Goal: Task Accomplishment & Management: Manage account settings

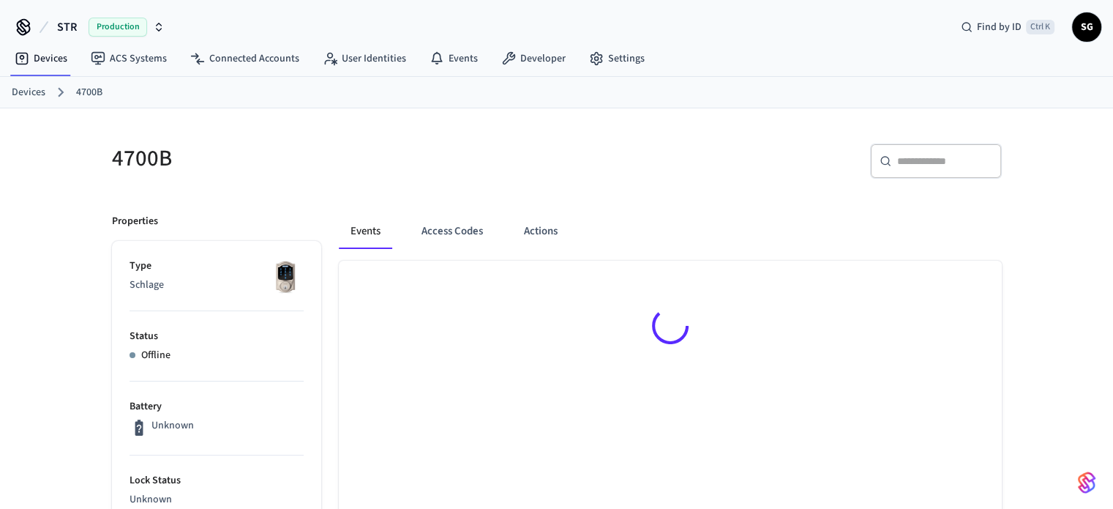
click at [27, 93] on link "Devices" at bounding box center [29, 92] width 34 height 15
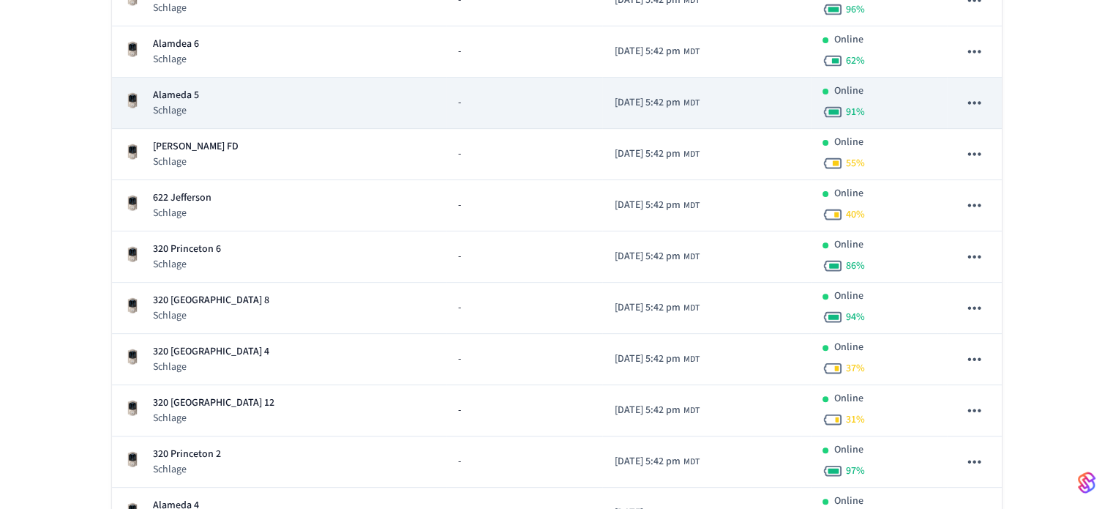
scroll to position [585, 0]
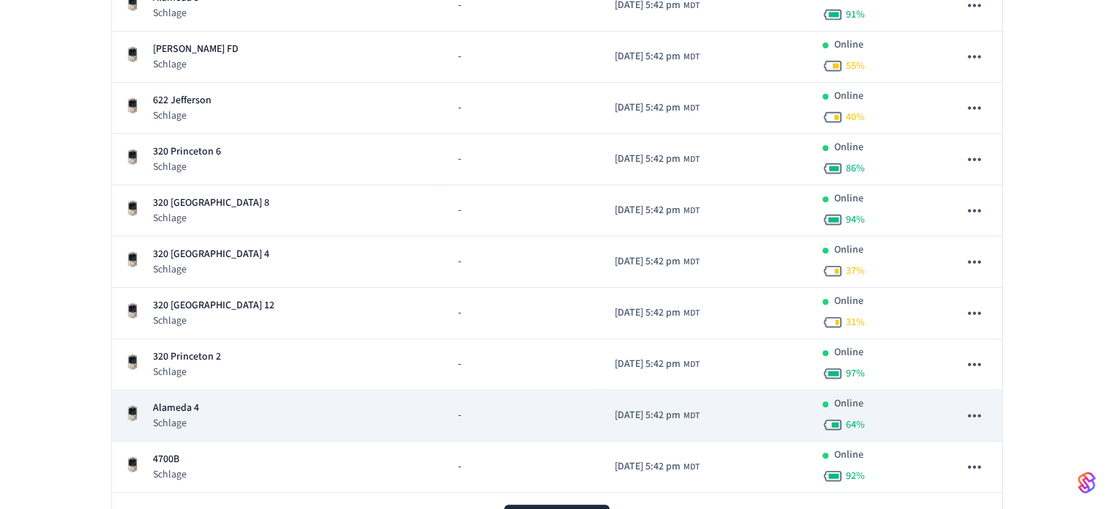
click at [177, 404] on p "Alameda 4" at bounding box center [176, 407] width 46 height 15
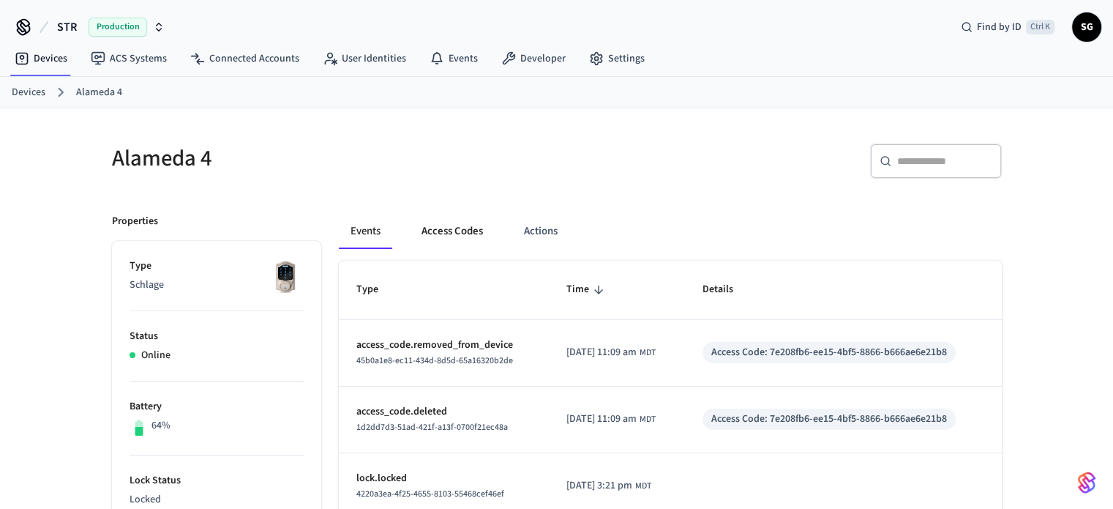
click at [454, 234] on button "Access Codes" at bounding box center [452, 231] width 85 height 35
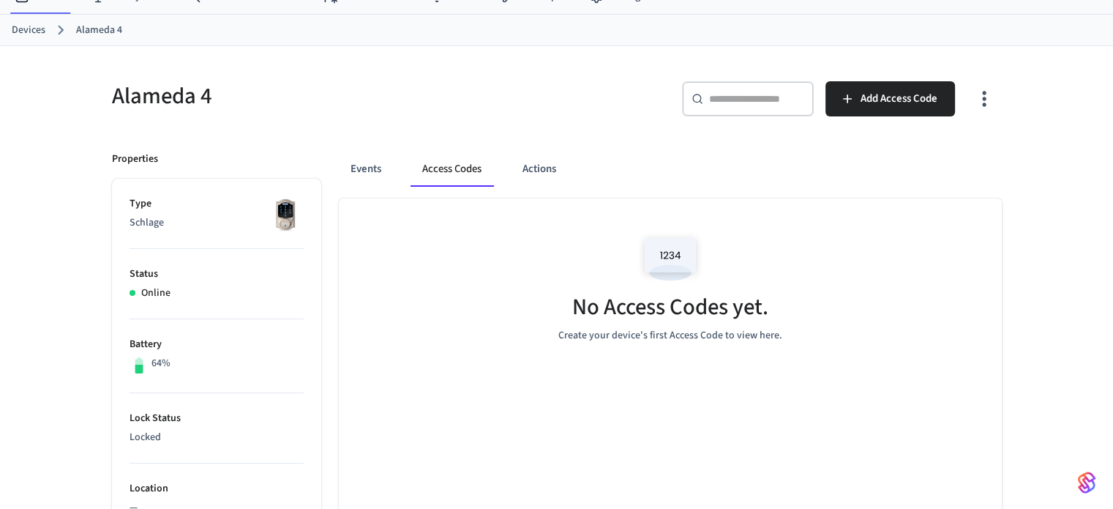
scroll to position [146, 0]
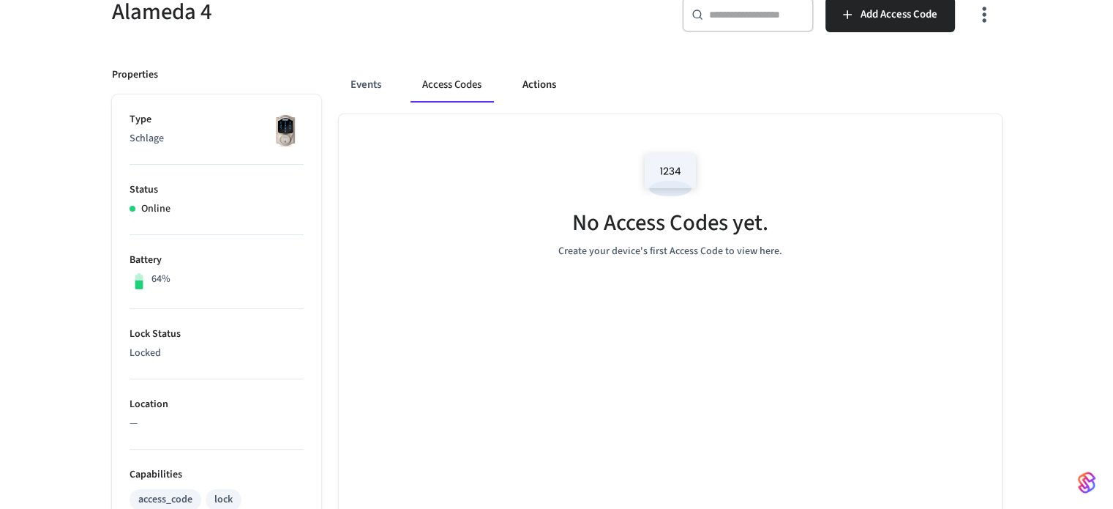
click at [538, 83] on button "Actions" at bounding box center [539, 84] width 57 height 35
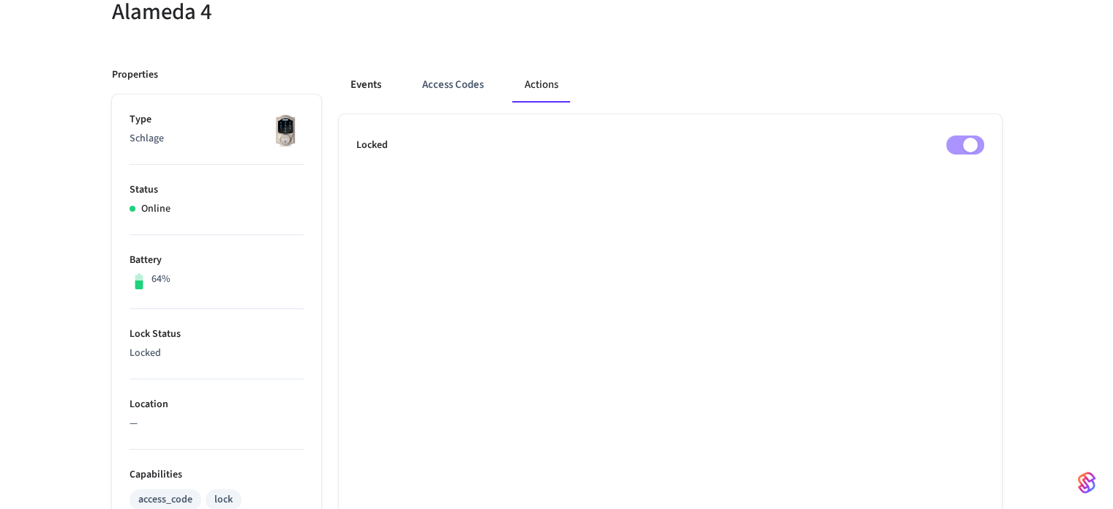
click at [368, 83] on button "Events" at bounding box center [366, 84] width 54 height 35
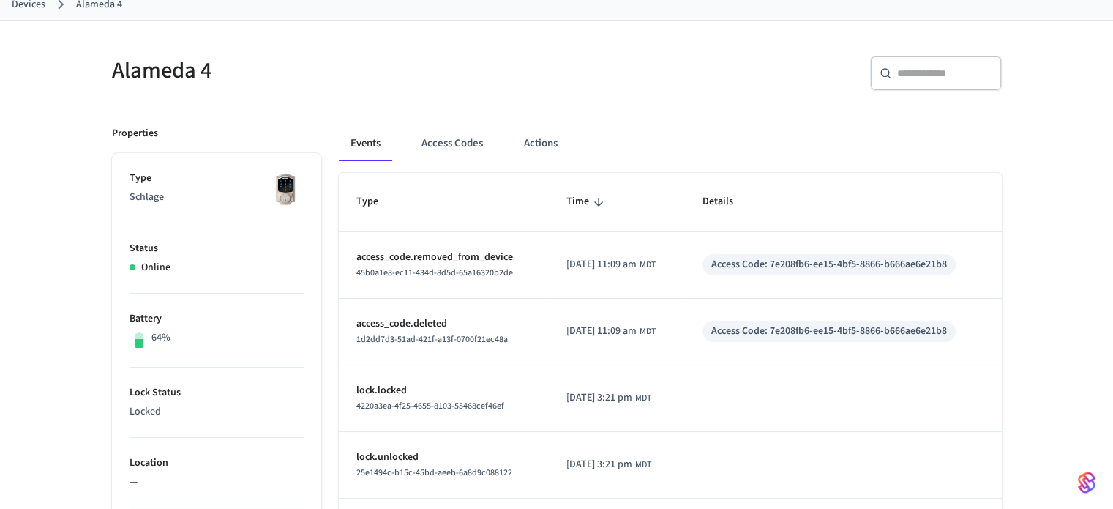
scroll to position [0, 0]
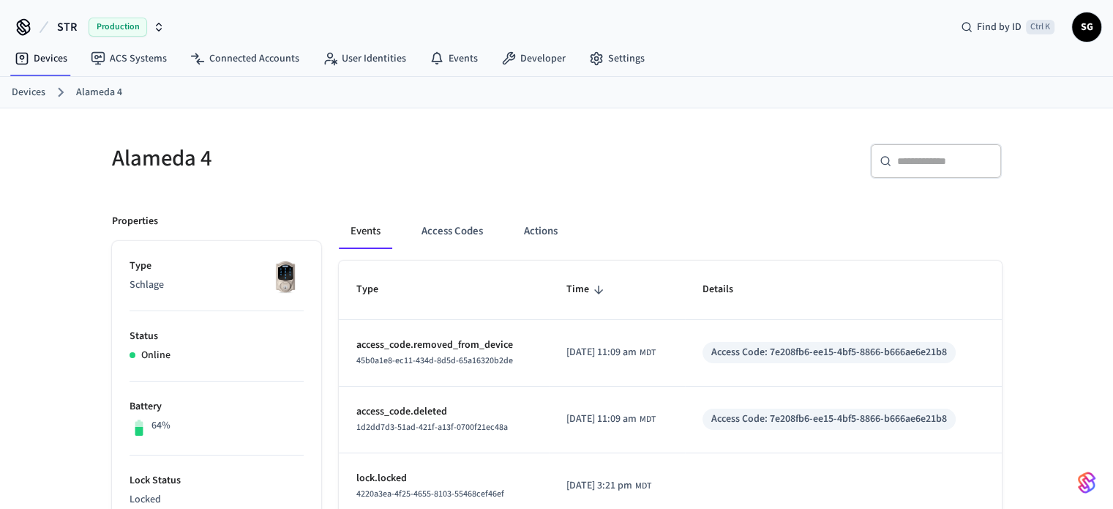
click at [32, 92] on link "Devices" at bounding box center [29, 92] width 34 height 15
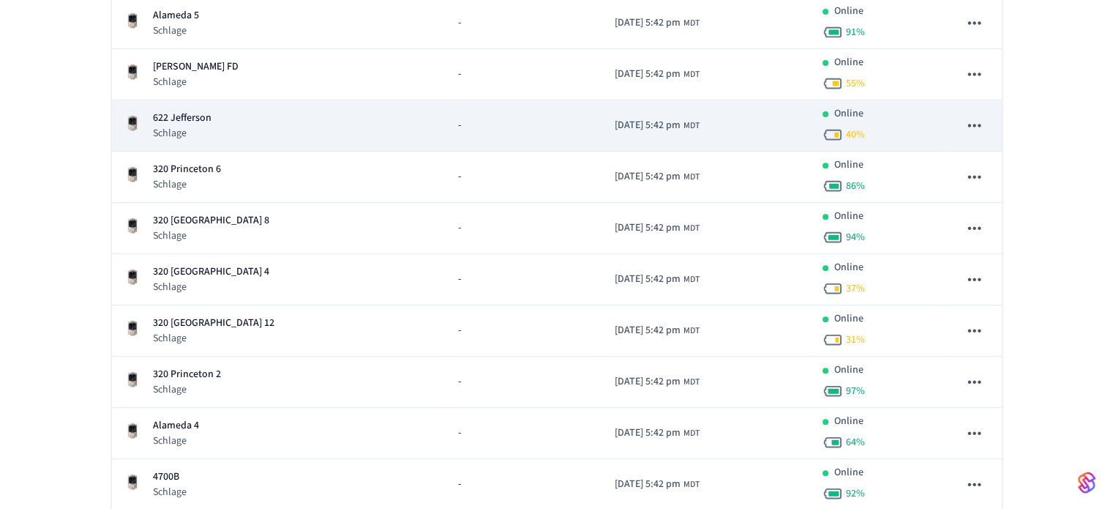
scroll to position [658, 0]
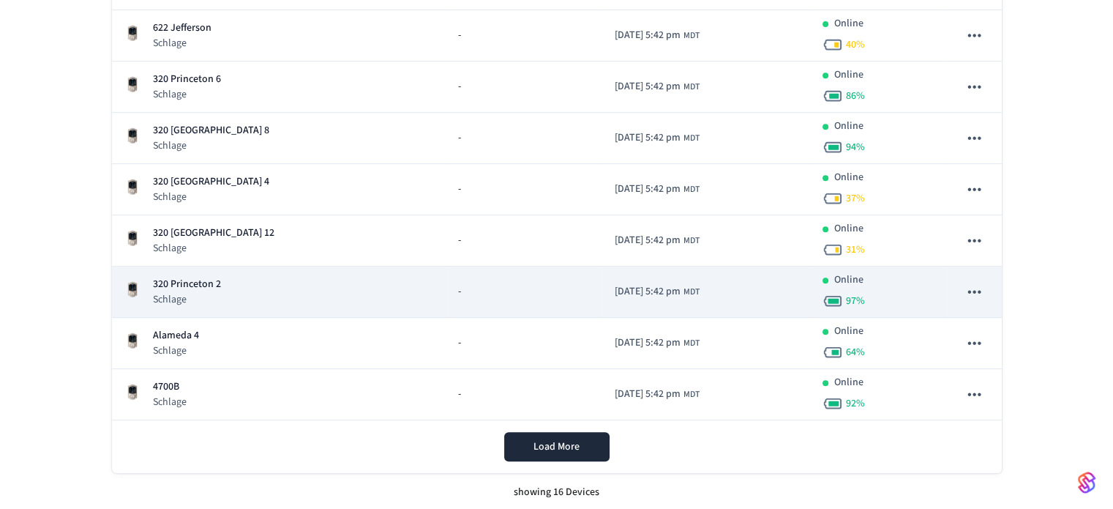
click at [196, 286] on p "320 Princeton 2" at bounding box center [187, 284] width 68 height 15
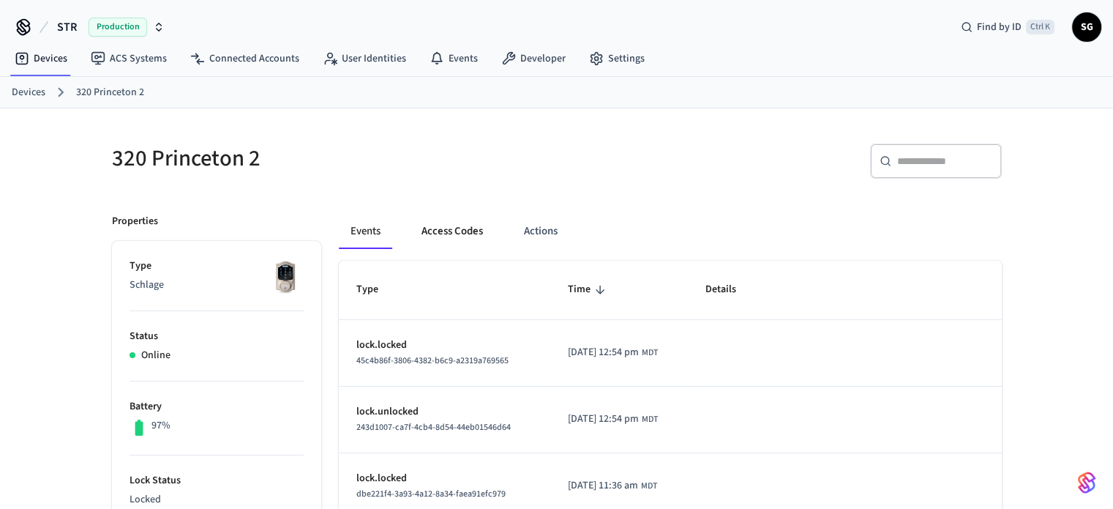
click at [455, 228] on button "Access Codes" at bounding box center [452, 231] width 85 height 35
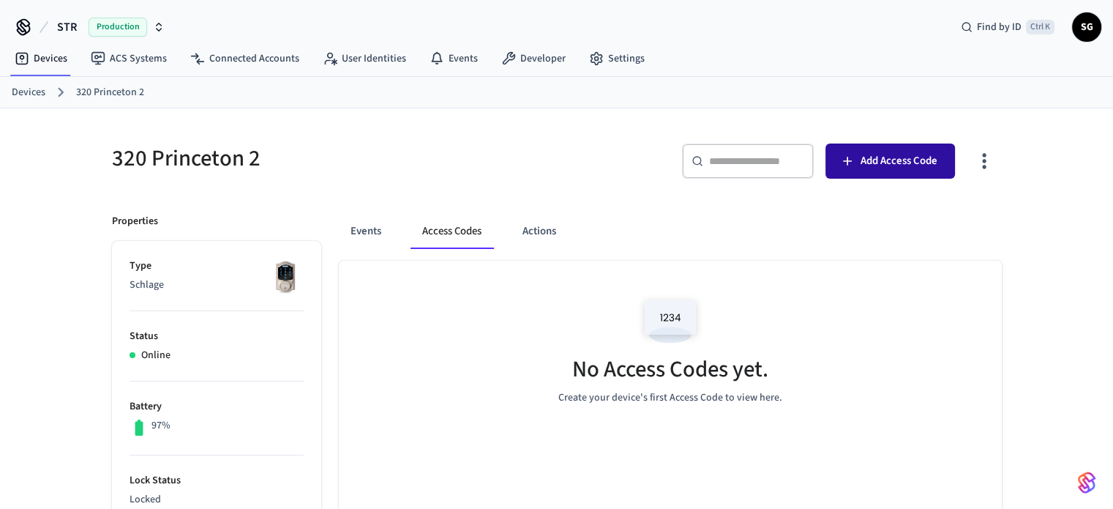
click at [910, 151] on span "Add Access Code" at bounding box center [898, 160] width 77 height 19
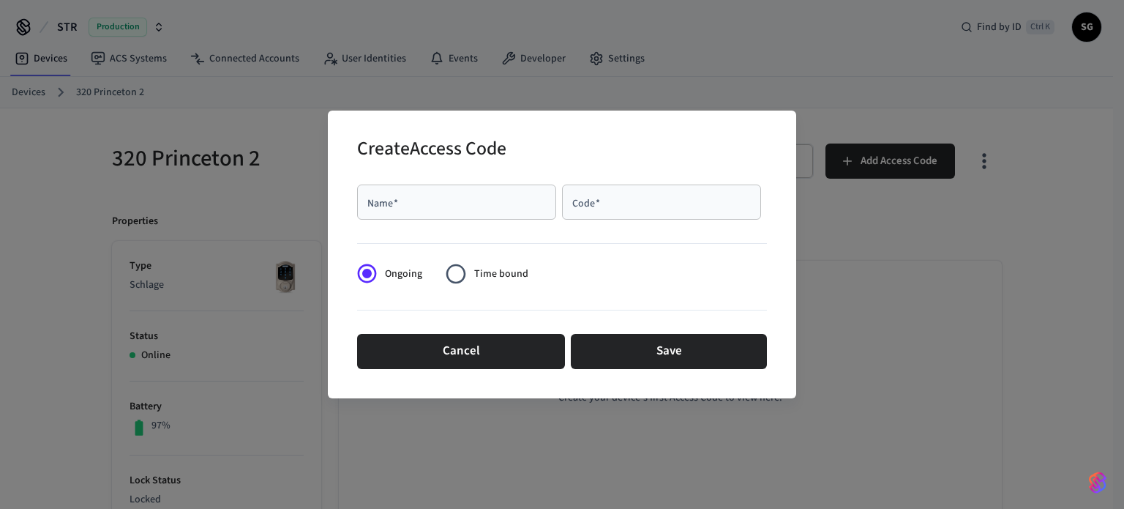
click at [459, 213] on div "Name   *" at bounding box center [456, 201] width 199 height 35
type input "***"
type input "*"
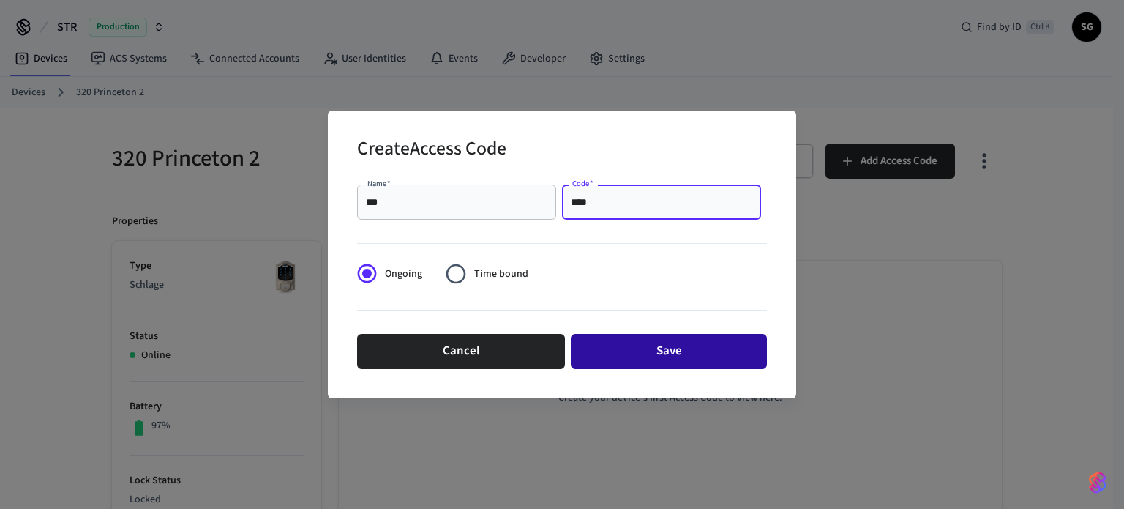
type input "****"
click at [670, 355] on button "Save" at bounding box center [669, 351] width 196 height 35
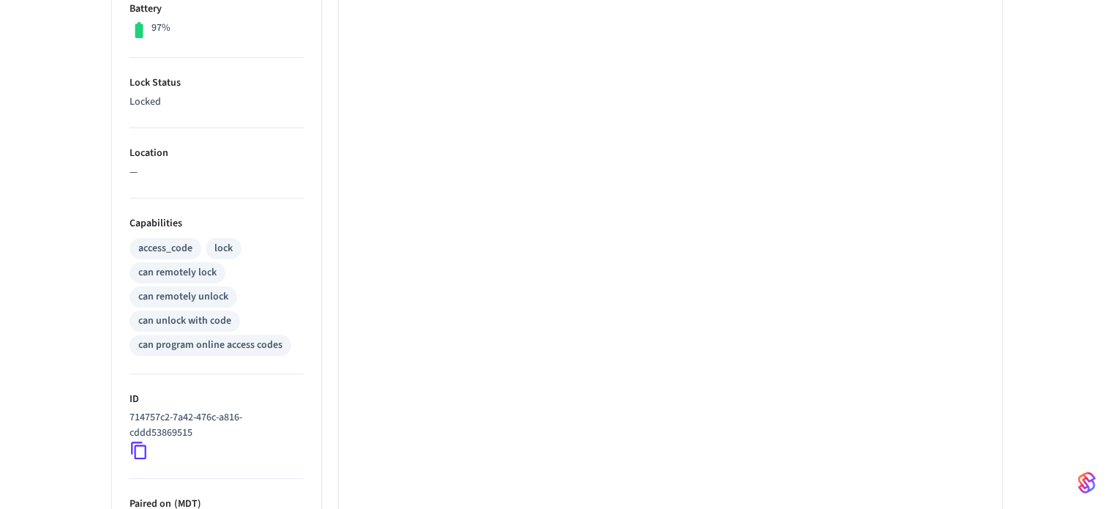
scroll to position [486, 0]
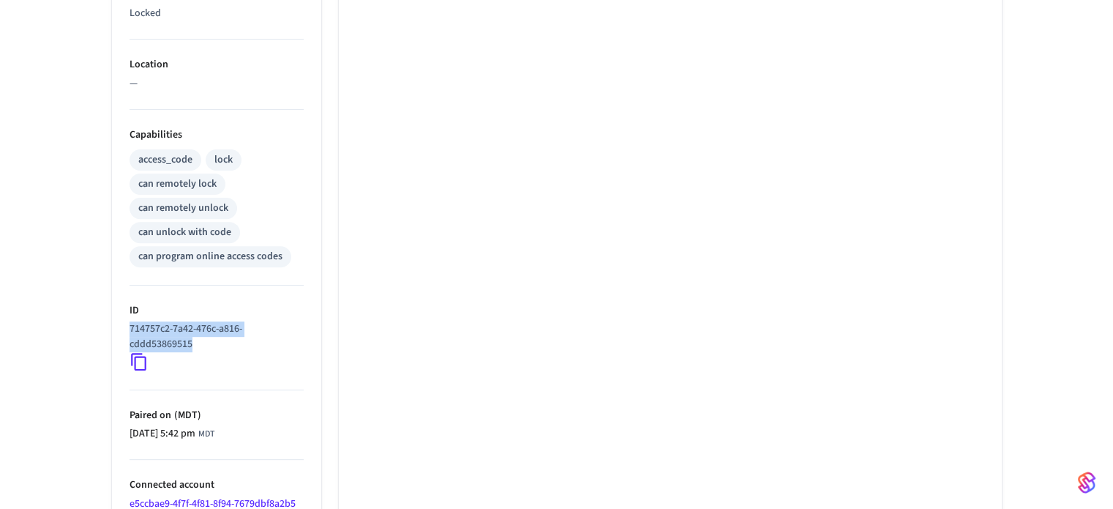
drag, startPoint x: 129, startPoint y: 323, endPoint x: 198, endPoint y: 343, distance: 72.5
click at [198, 343] on p "714757c2-7a42-476c-a816-cddd53869515" at bounding box center [214, 336] width 168 height 31
copy p "714757c2-7a42-476c-a816-cddd53869515"
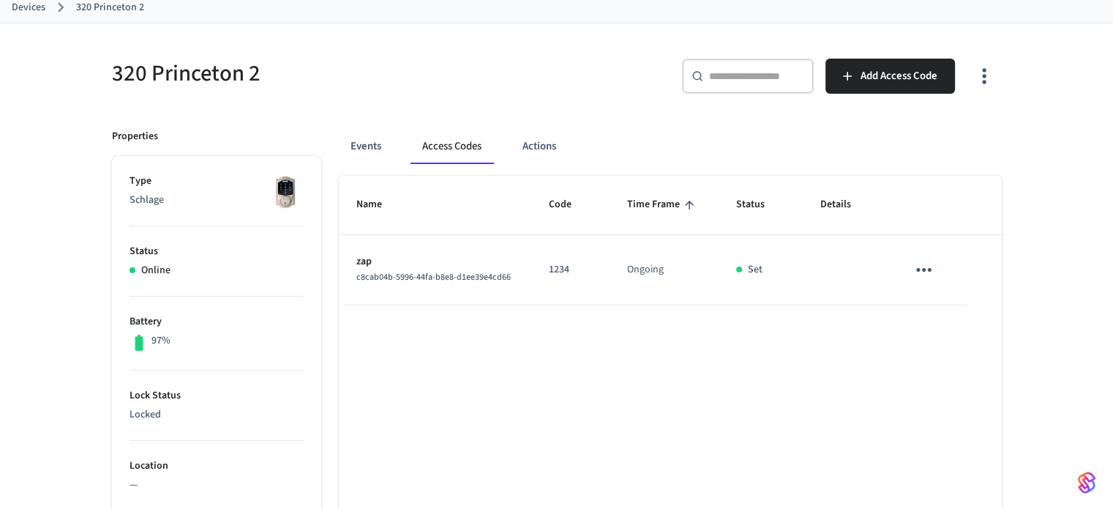
scroll to position [0, 0]
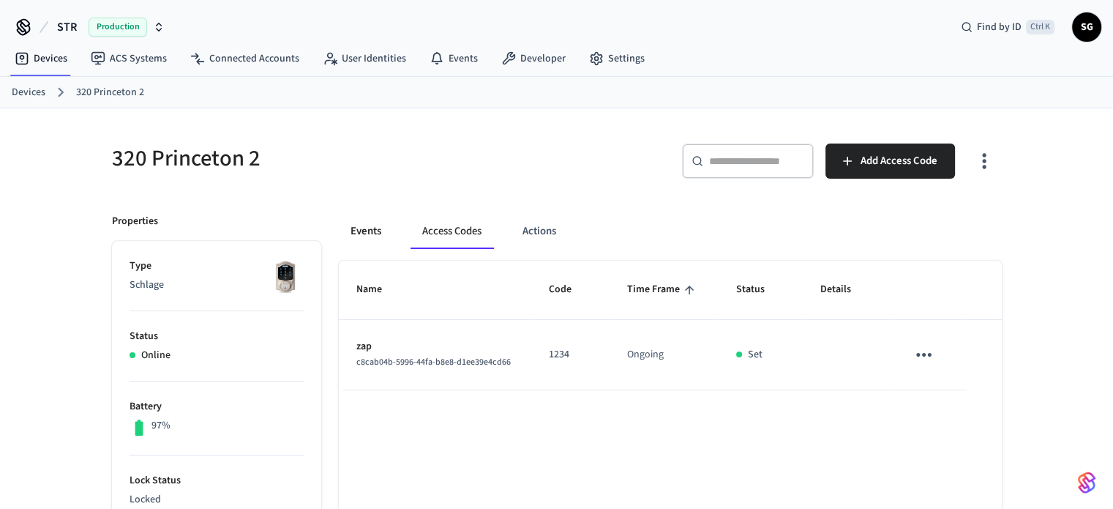
click at [357, 233] on button "Events" at bounding box center [366, 231] width 54 height 35
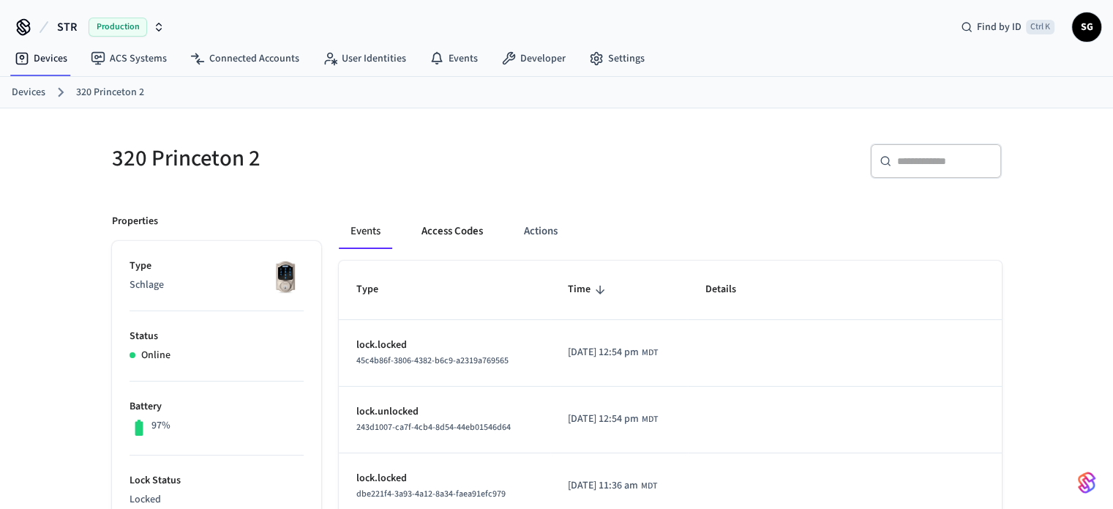
click at [453, 232] on button "Access Codes" at bounding box center [452, 231] width 85 height 35
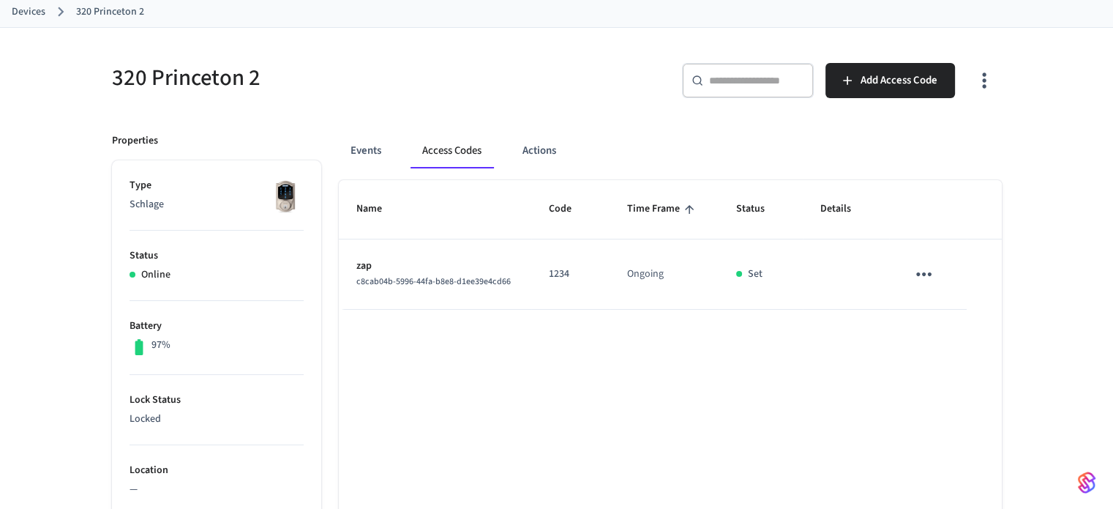
scroll to position [47, 0]
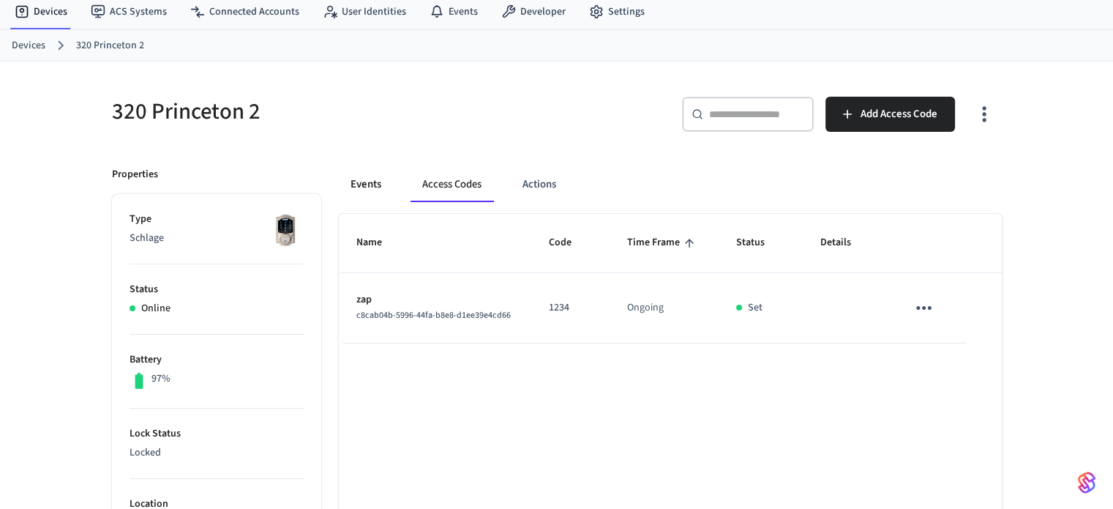
click at [369, 178] on button "Events" at bounding box center [366, 184] width 54 height 35
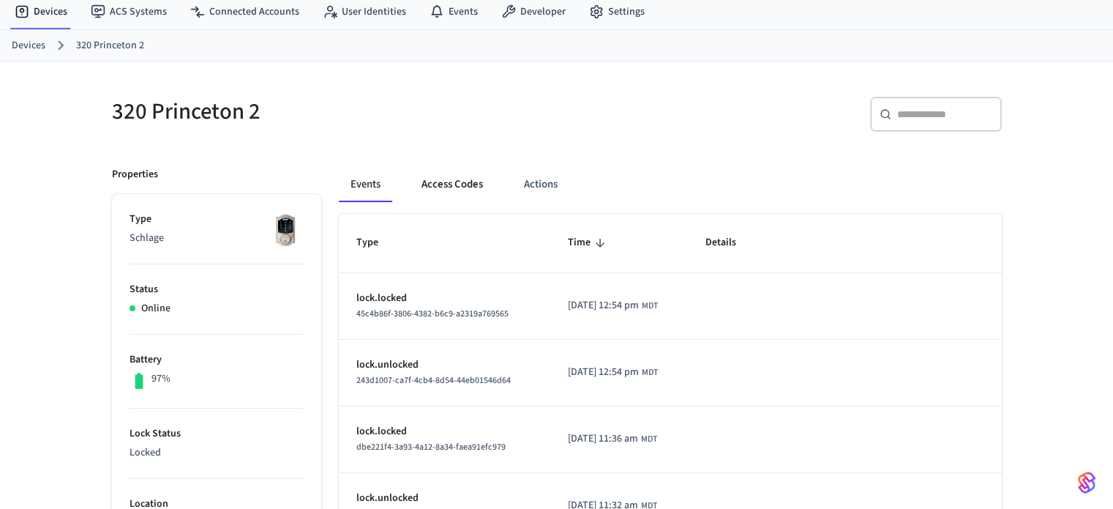
click at [468, 183] on button "Access Codes" at bounding box center [452, 184] width 85 height 35
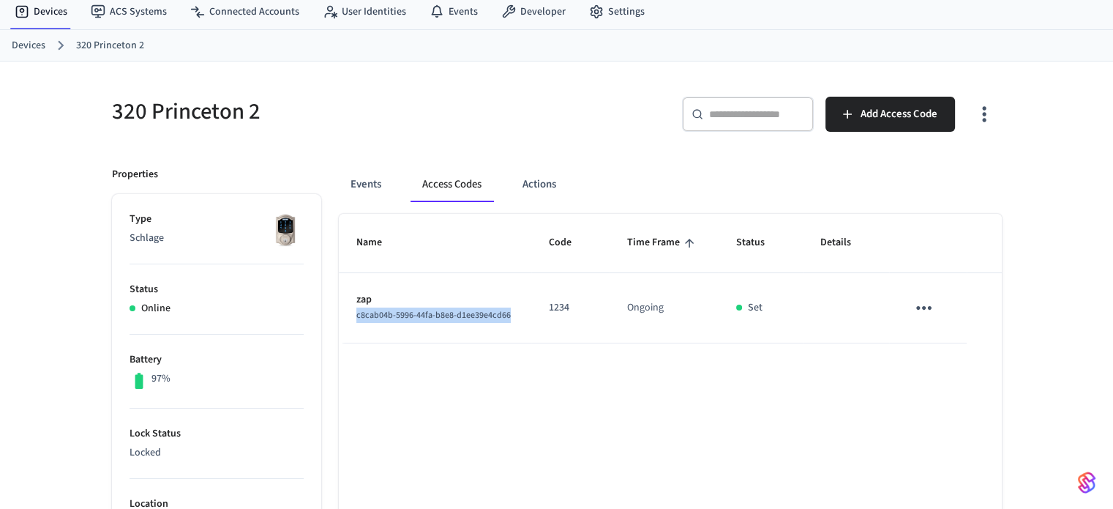
drag, startPoint x: 357, startPoint y: 315, endPoint x: 509, endPoint y: 313, distance: 152.2
click at [509, 313] on div "c8cab04b-5996-44fa-b8e8-d1ee39e4cd66" at bounding box center [435, 314] width 158 height 15
copy span "c8cab04b-5996-44fa-b8e8-d1ee39e4cd66"
